Goal: Task Accomplishment & Management: Use online tool/utility

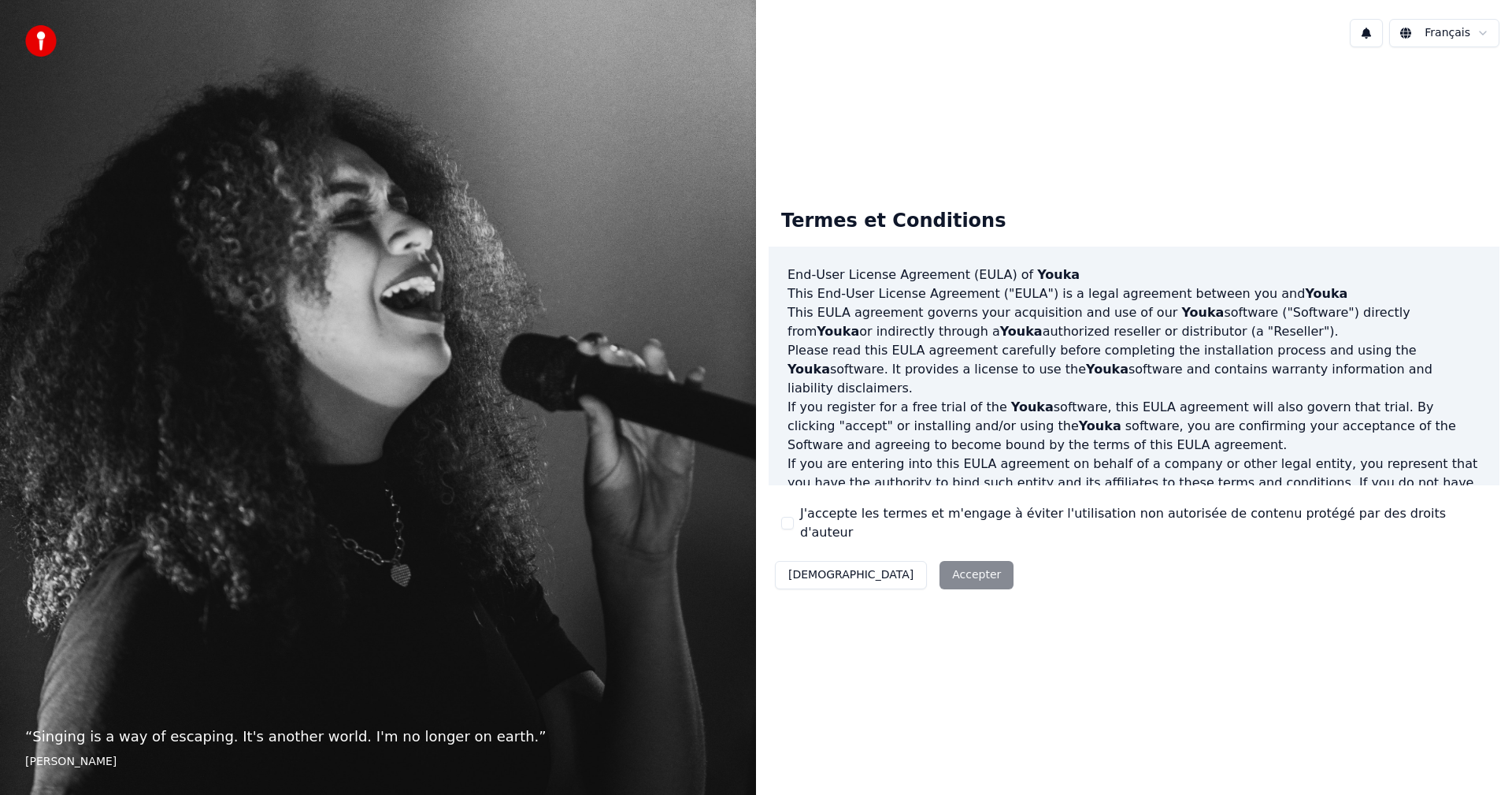
click at [781, 518] on button "J'accepte les termes et m'engage à éviter l'utilisation non autorisée de conten…" at bounding box center [787, 523] width 13 height 13
click at [940, 570] on button "Accepter" at bounding box center [977, 575] width 74 height 29
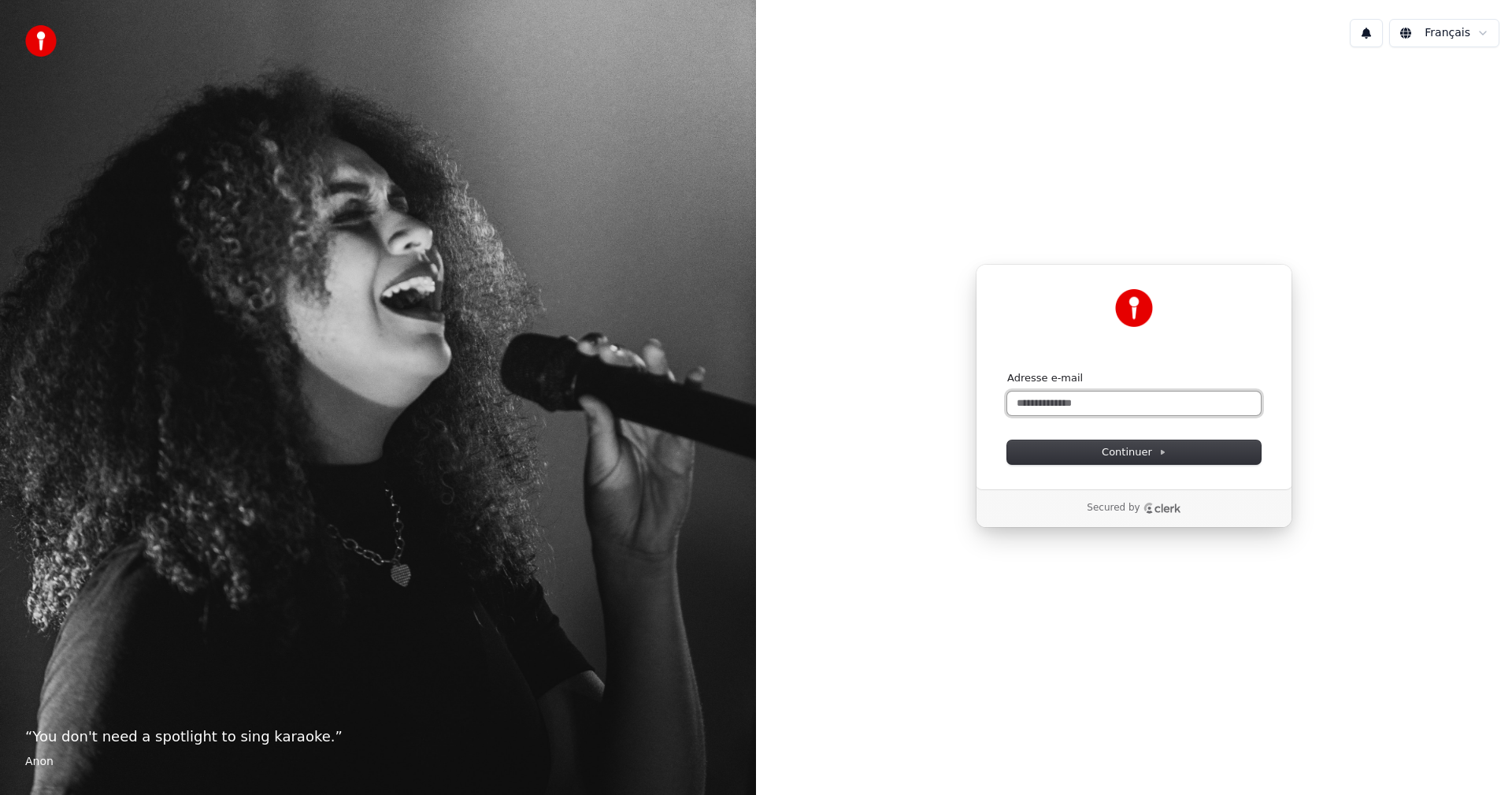
click at [1048, 400] on input "Adresse e-mail" at bounding box center [1134, 403] width 254 height 24
click at [1128, 452] on span "Continuer" at bounding box center [1134, 452] width 65 height 14
type input "**********"
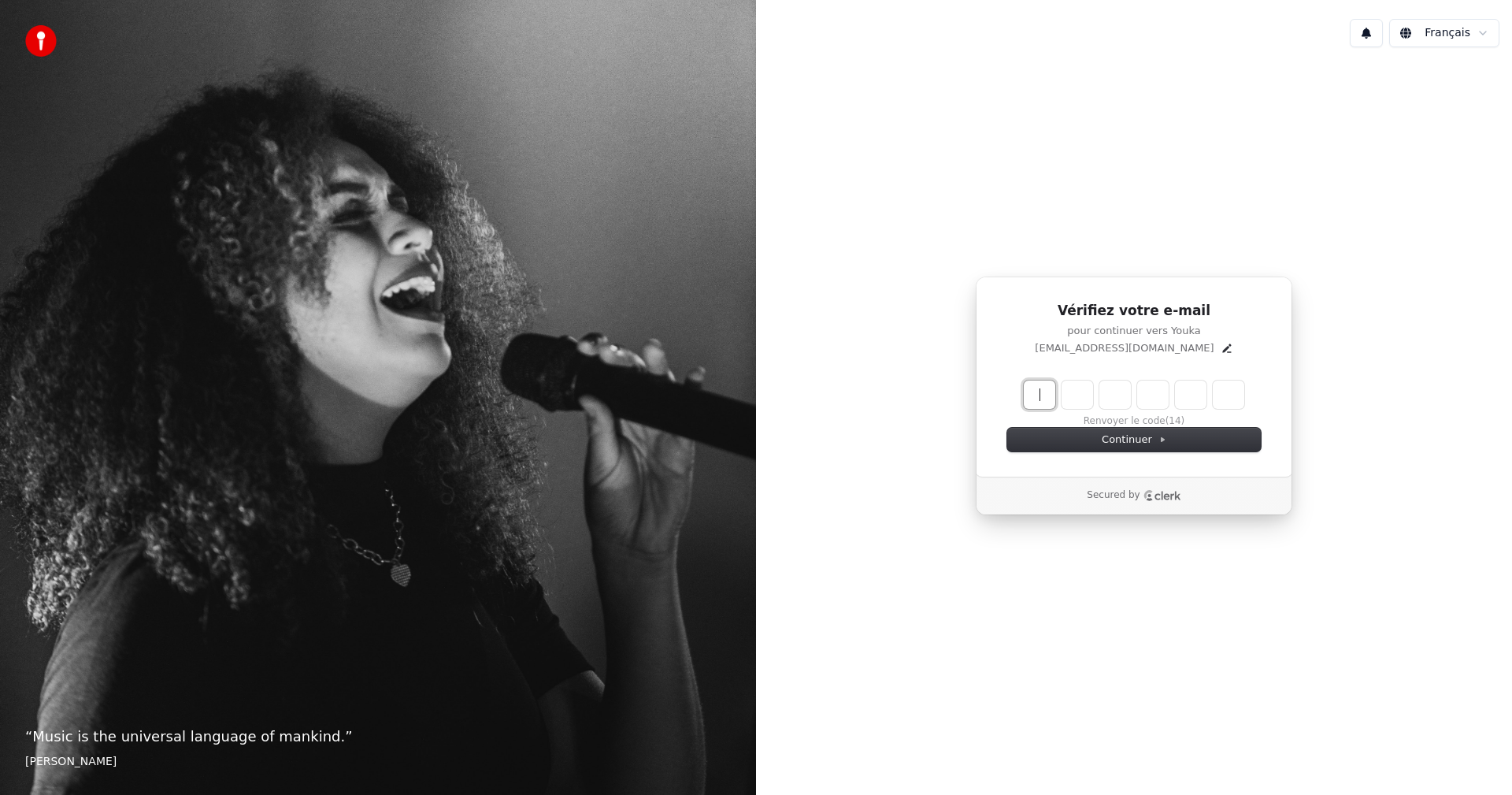
click at [1044, 400] on input "Enter verification code" at bounding box center [1150, 395] width 252 height 29
type input "******"
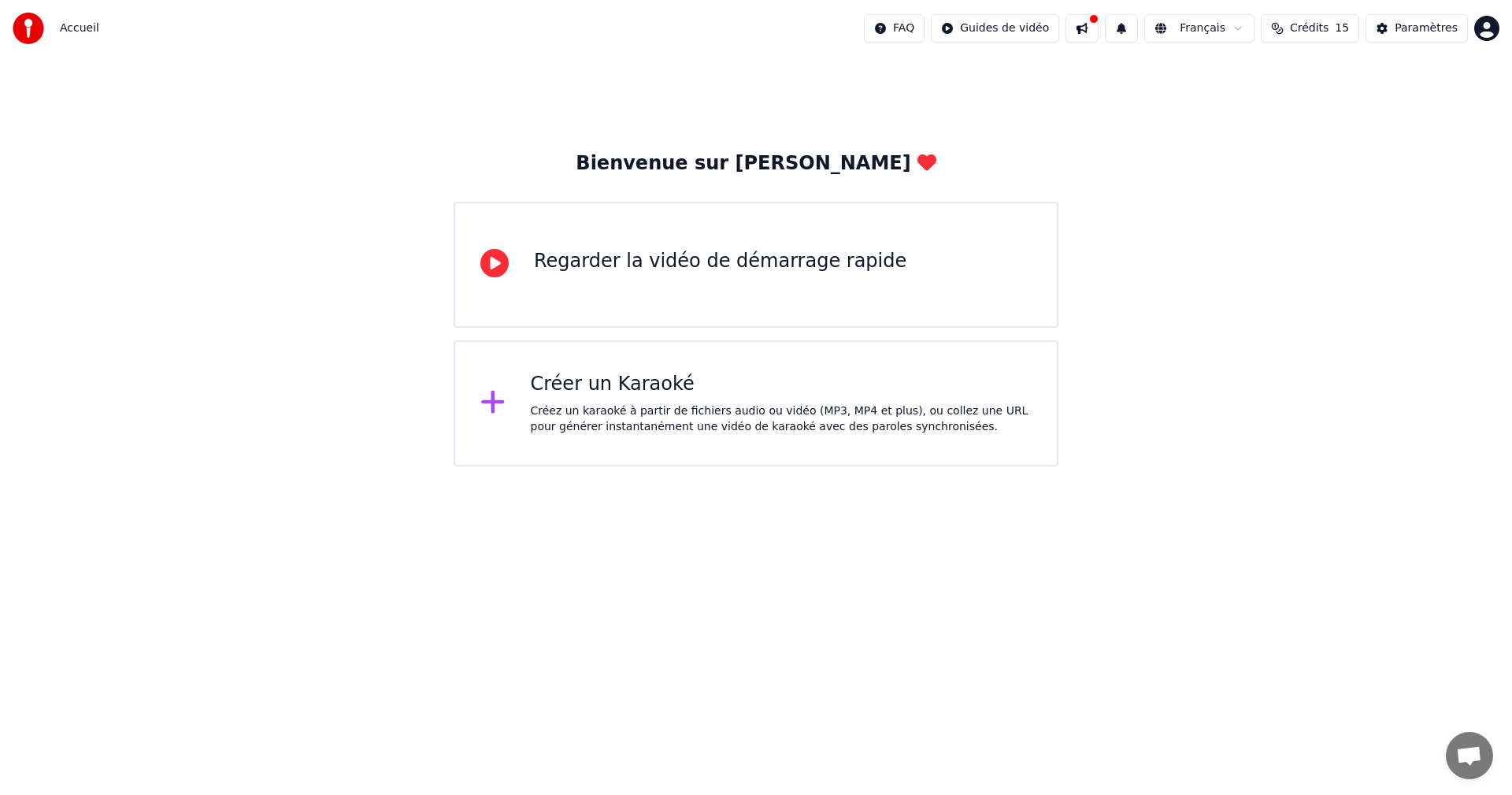
click at [667, 261] on div "Regarder la vidéo de démarrage rapide" at bounding box center [721, 261] width 373 height 25
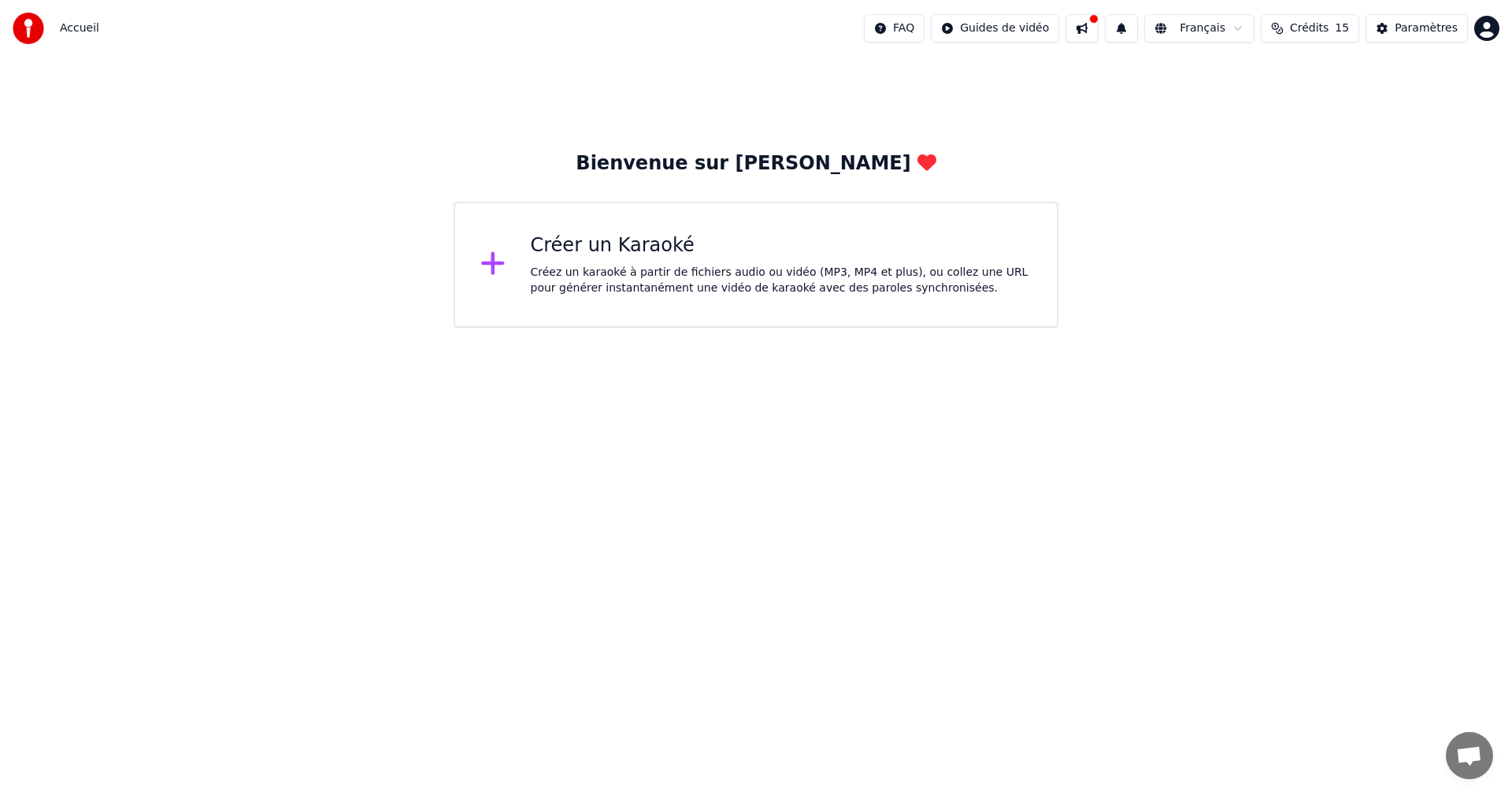
click at [500, 254] on icon at bounding box center [493, 263] width 25 height 29
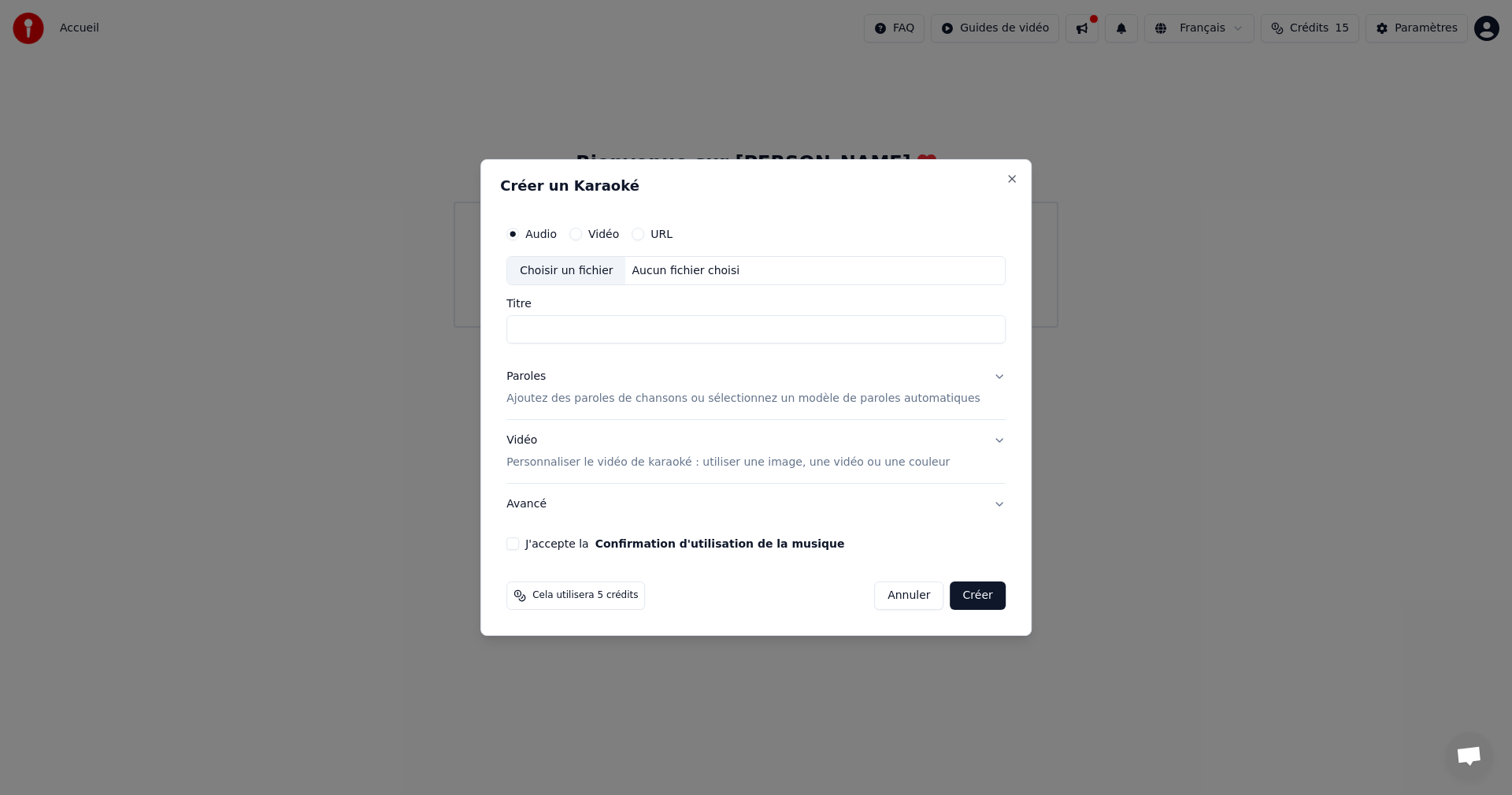
click at [582, 234] on button "Vidéo" at bounding box center [576, 234] width 13 height 13
click at [568, 324] on input "Titre" at bounding box center [756, 330] width 499 height 29
type input "*********"
click at [605, 266] on div "Choisir un fichier" at bounding box center [566, 271] width 118 height 29
click at [644, 234] on button "URL" at bounding box center [637, 234] width 13 height 13
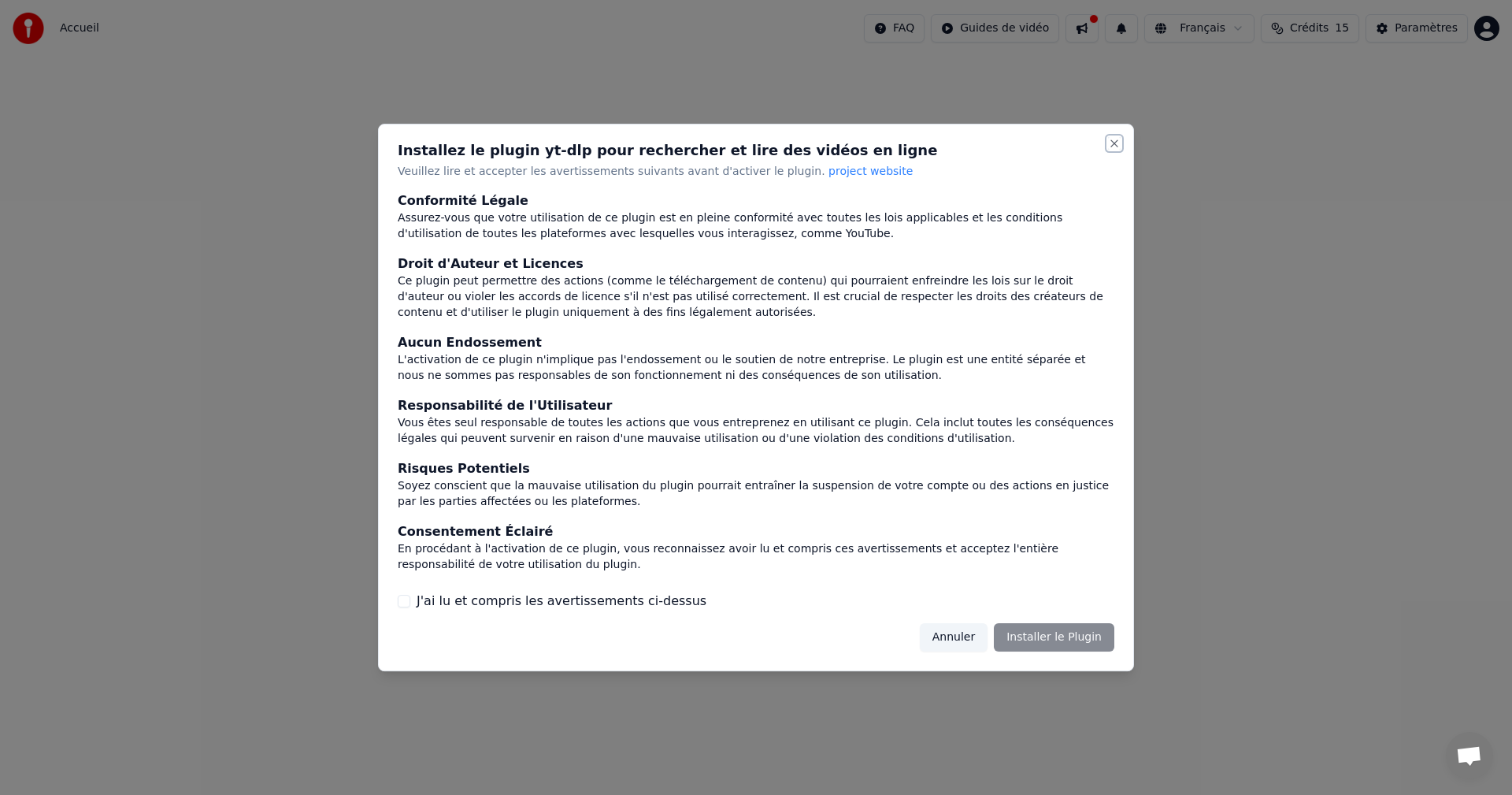
click at [1119, 147] on button "Close" at bounding box center [1114, 143] width 13 height 13
click at [1123, 140] on div "Installez le plugin yt-dlp pour rechercher et lire des vidéos en ligne Veuillez…" at bounding box center [756, 398] width 756 height 548
click at [965, 641] on button "Annuler" at bounding box center [953, 637] width 67 height 29
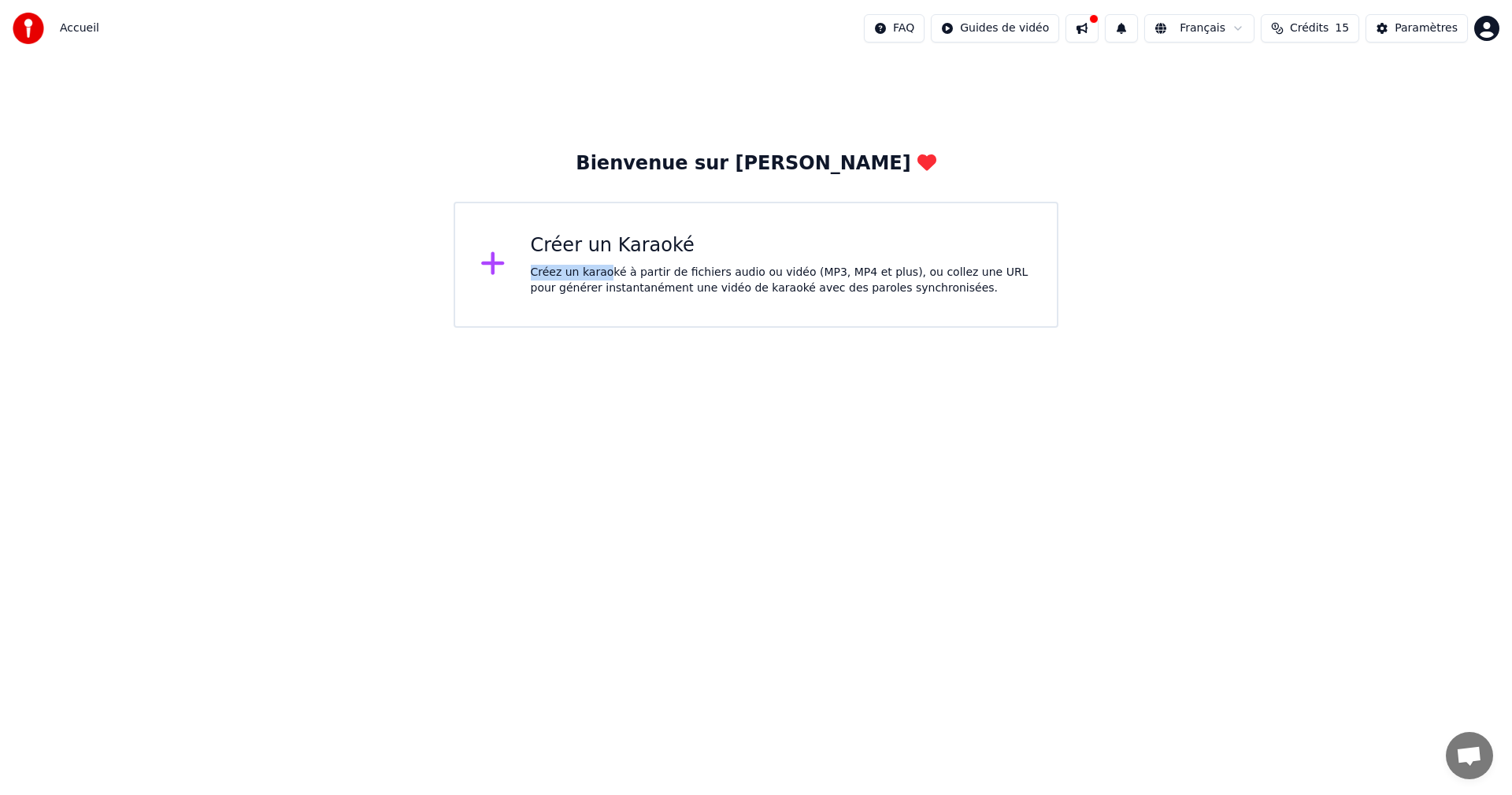
drag, startPoint x: 675, startPoint y: 223, endPoint x: 750, endPoint y: 169, distance: 92.4
click at [719, 192] on div "Bienvenue sur Youka Créer un Karaoké Créez un karaoké à partir de fichiers audi…" at bounding box center [756, 239] width 605 height 176
click at [1032, 24] on html "Accueil FAQ Guides de vidéo Français Crédits 15 Paramètres Bienvenue sur Youka …" at bounding box center [756, 164] width 1512 height 328
click at [1411, 27] on html "Accueil FAQ Guides de vidéo Français Crédits 15 Paramètres Bienvenue sur Youka …" at bounding box center [756, 164] width 1512 height 328
click at [1399, 30] on button "Paramètres" at bounding box center [1416, 29] width 102 height 29
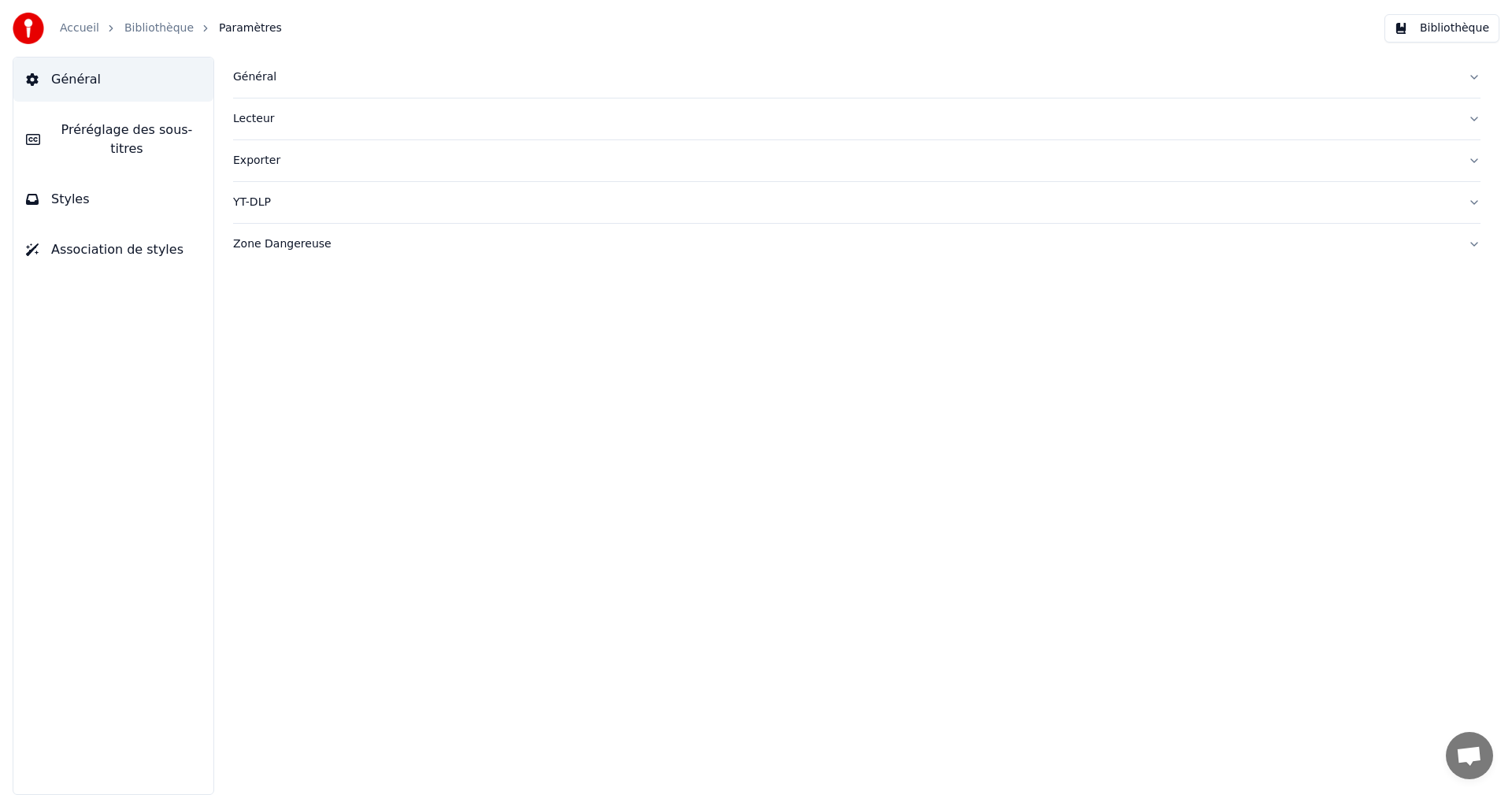
click at [79, 21] on link "Accueil" at bounding box center [79, 28] width 40 height 16
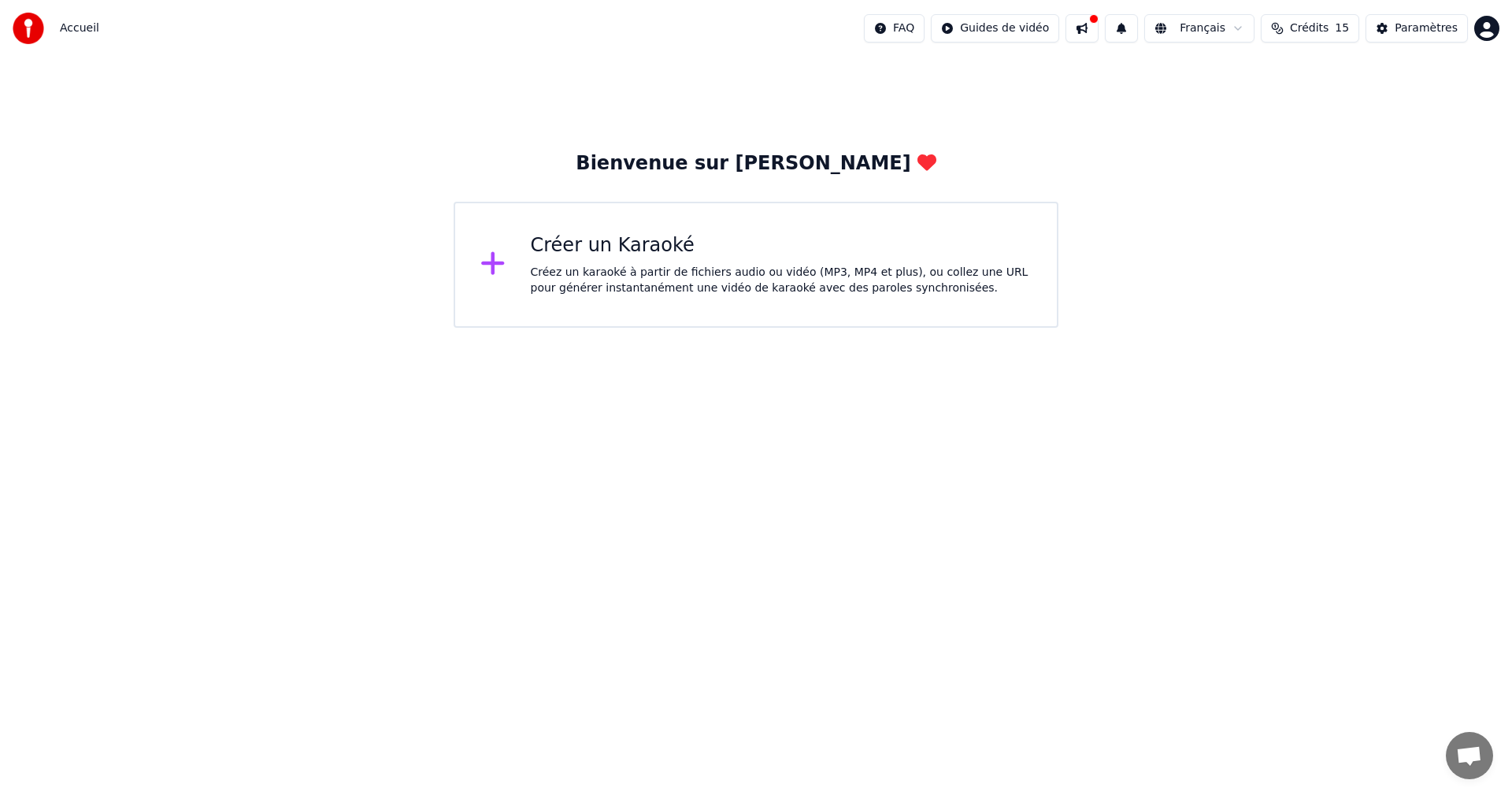
click at [598, 249] on div "Créer un Karaoké" at bounding box center [781, 246] width 501 height 25
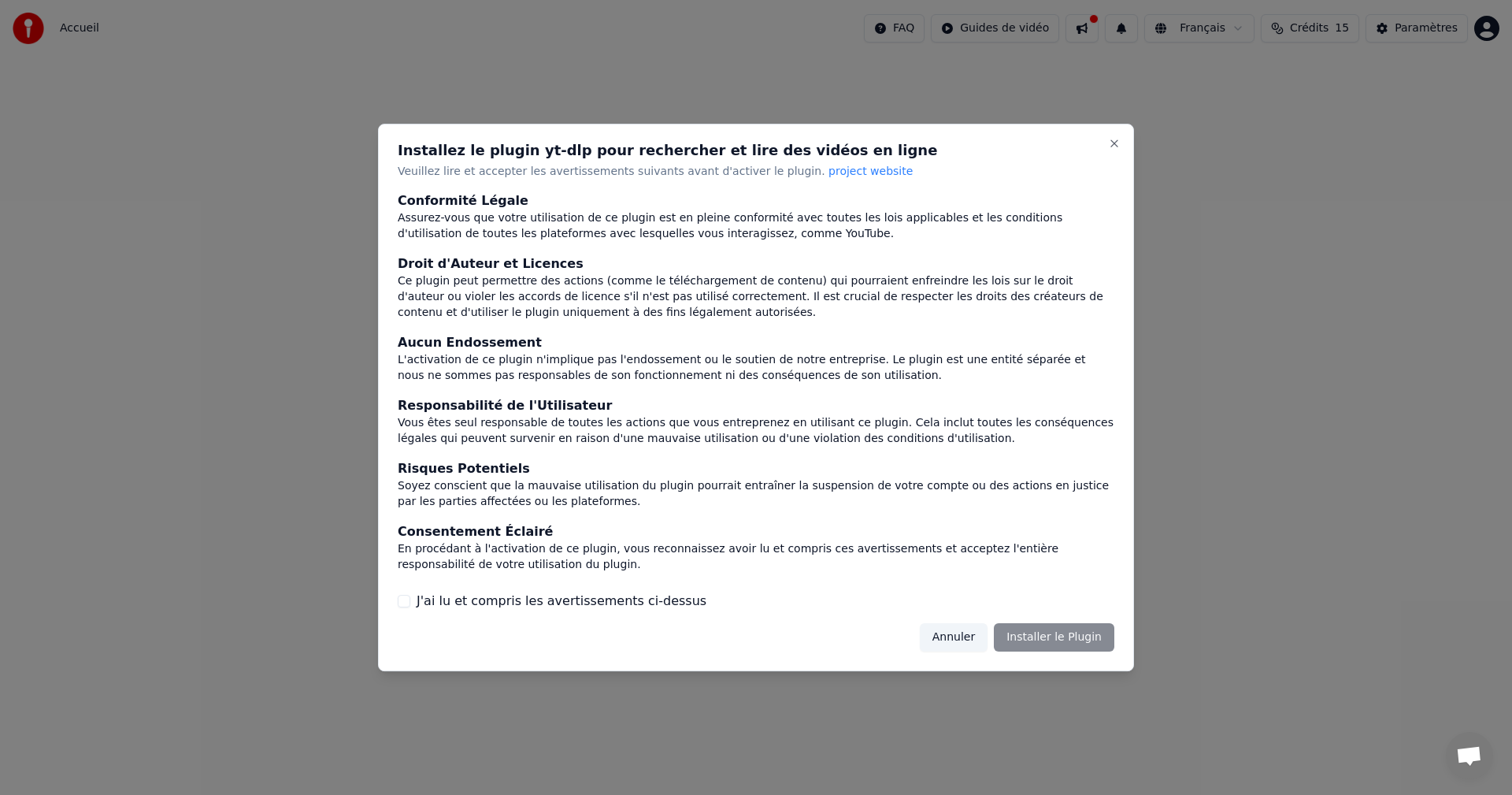
click at [1038, 642] on div "Annuler Installer le Plugin" at bounding box center [1016, 637] width 195 height 29
click at [828, 175] on span "project website" at bounding box center [871, 170] width 84 height 13
